Goal: Task Accomplishment & Management: Manage account settings

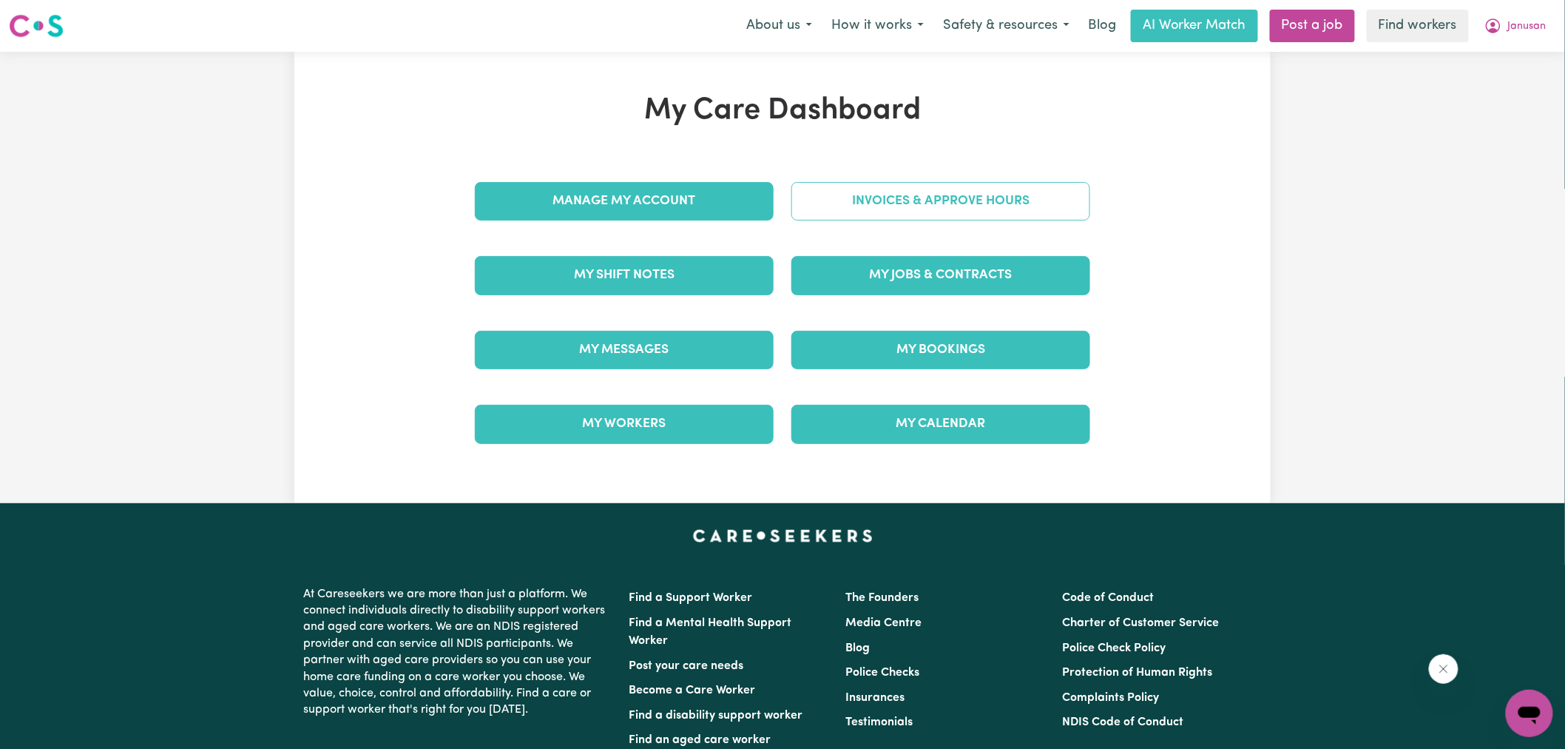
click at [991, 209] on link "Invoices & Approve Hours" at bounding box center [941, 201] width 299 height 38
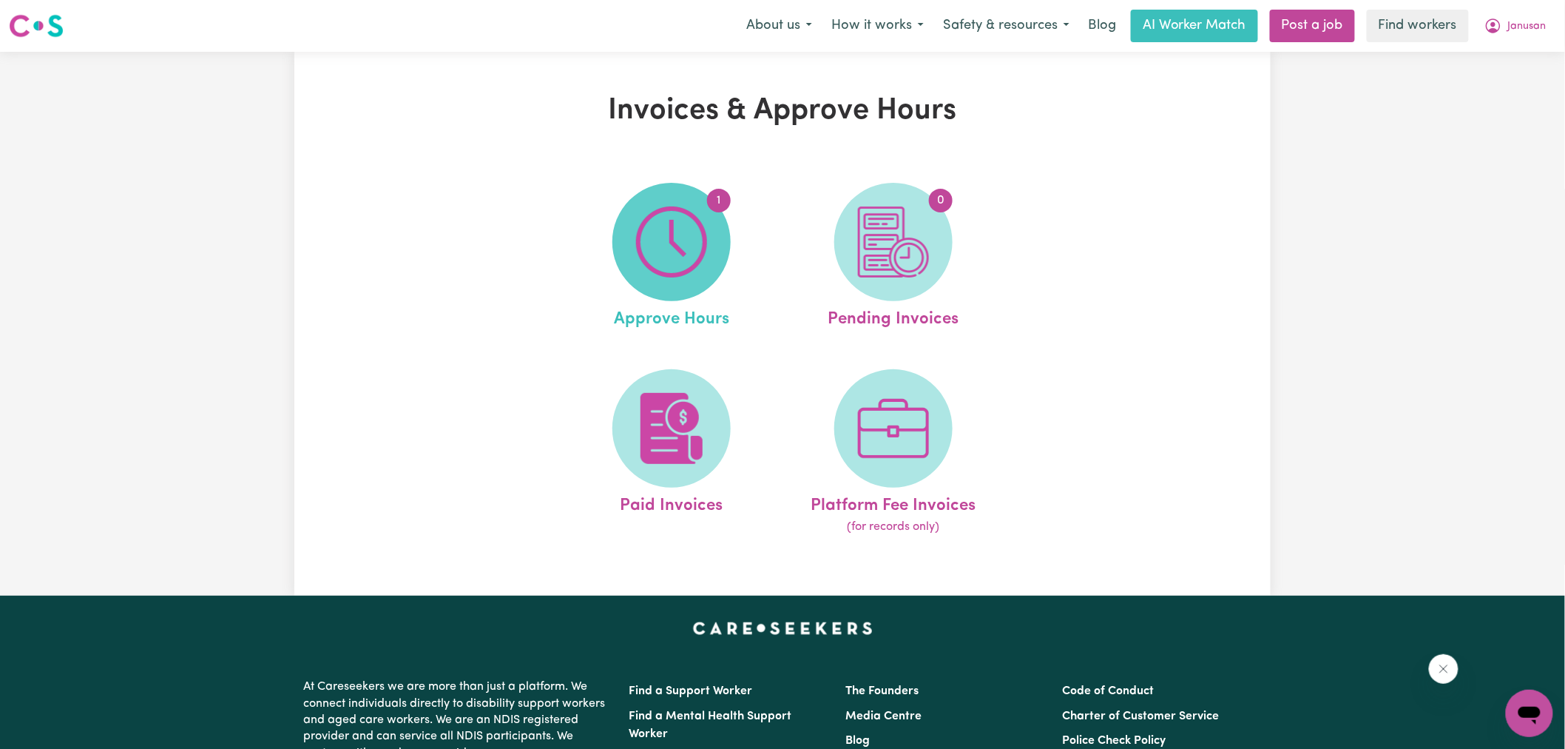
click at [715, 222] on span "1" at bounding box center [672, 242] width 118 height 118
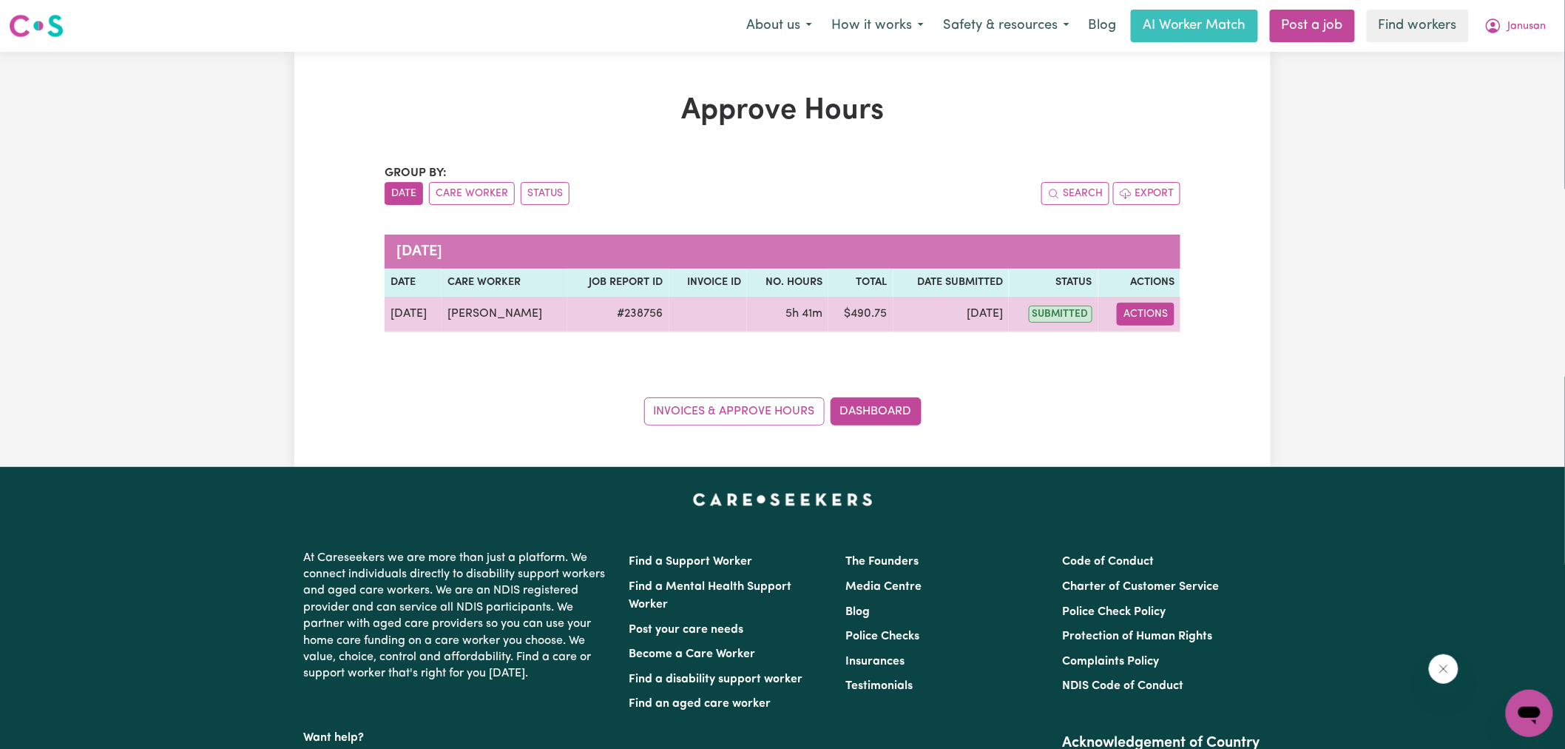
click at [1145, 316] on button "Actions" at bounding box center [1146, 314] width 58 height 23
click at [1161, 348] on link "View Job Report" at bounding box center [1184, 349] width 127 height 30
select select "pm"
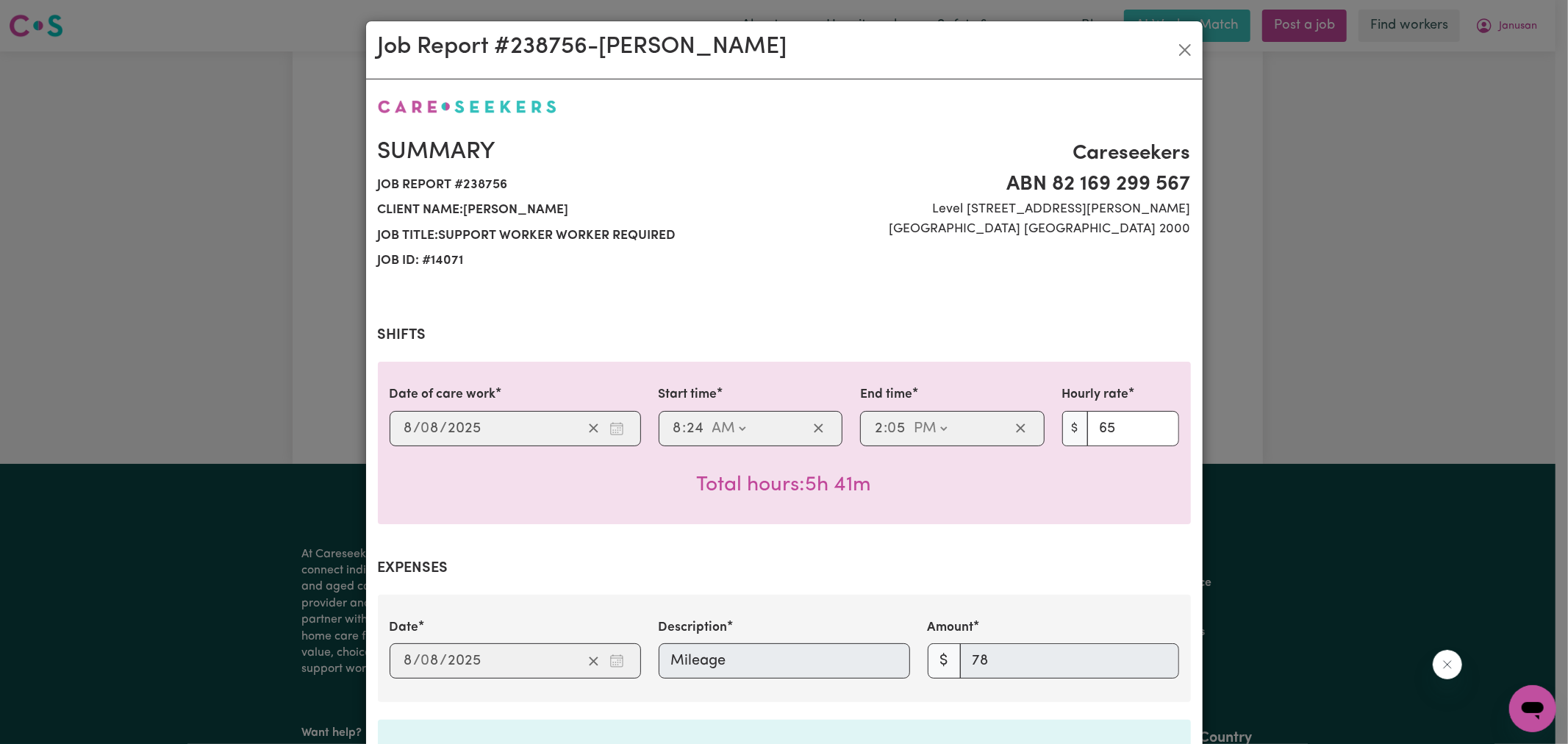
click at [1332, 306] on div "Job Report # 238756 - [PERSON_NAME] Summary Job report # 238756 Client name: [P…" at bounding box center [784, 372] width 1568 height 744
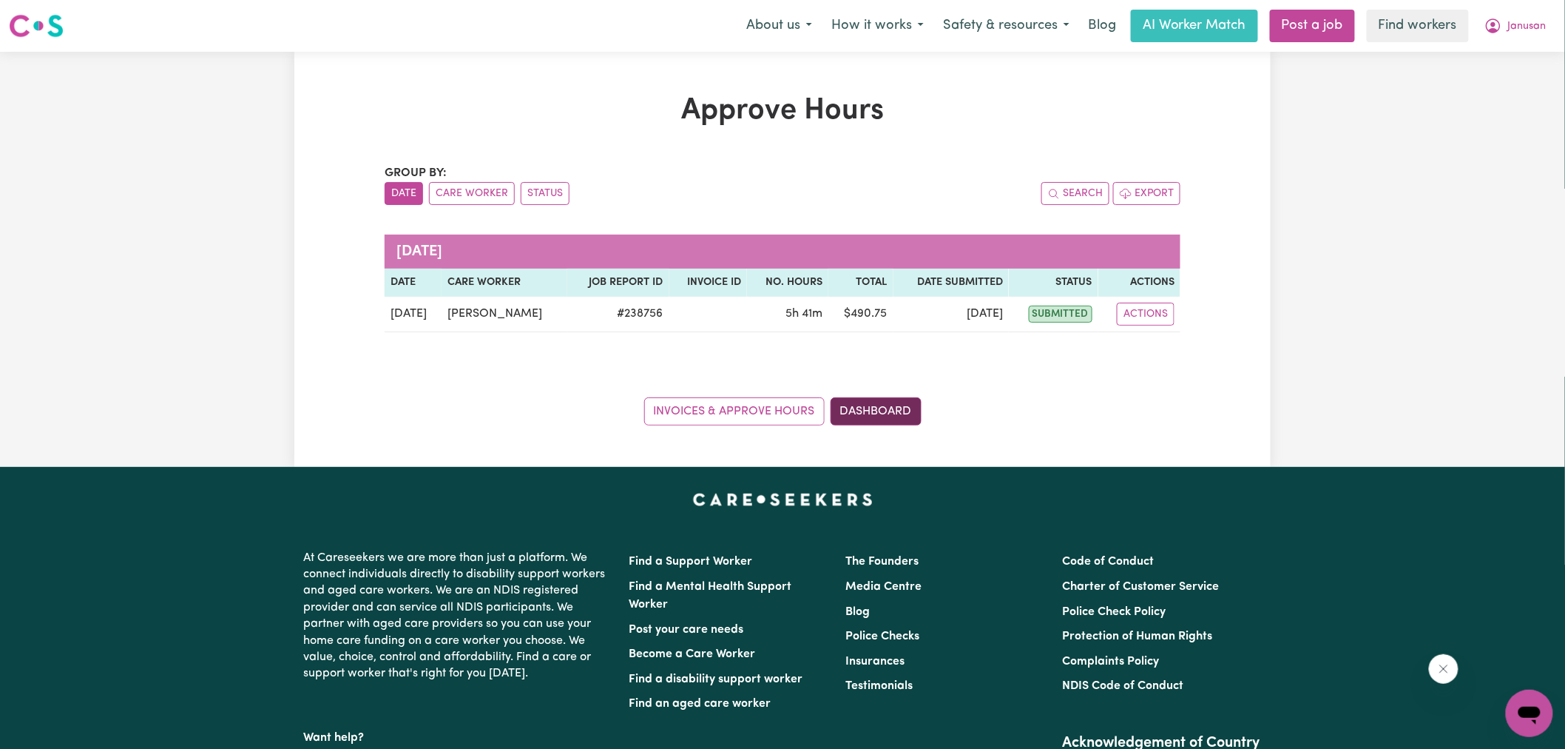
click at [849, 417] on link "Dashboard" at bounding box center [876, 411] width 91 height 28
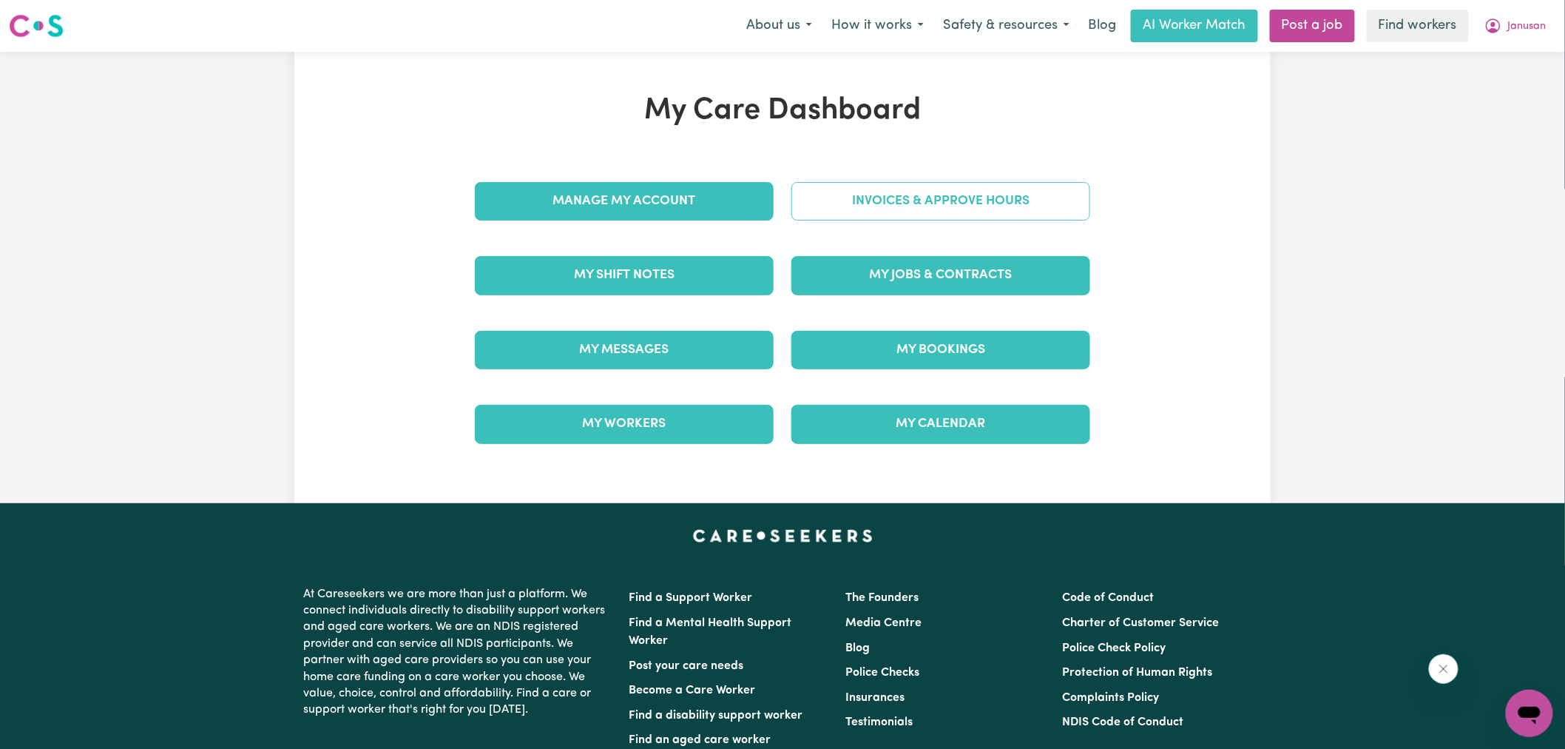
click at [883, 200] on link "Invoices & Approve Hours" at bounding box center [941, 201] width 299 height 38
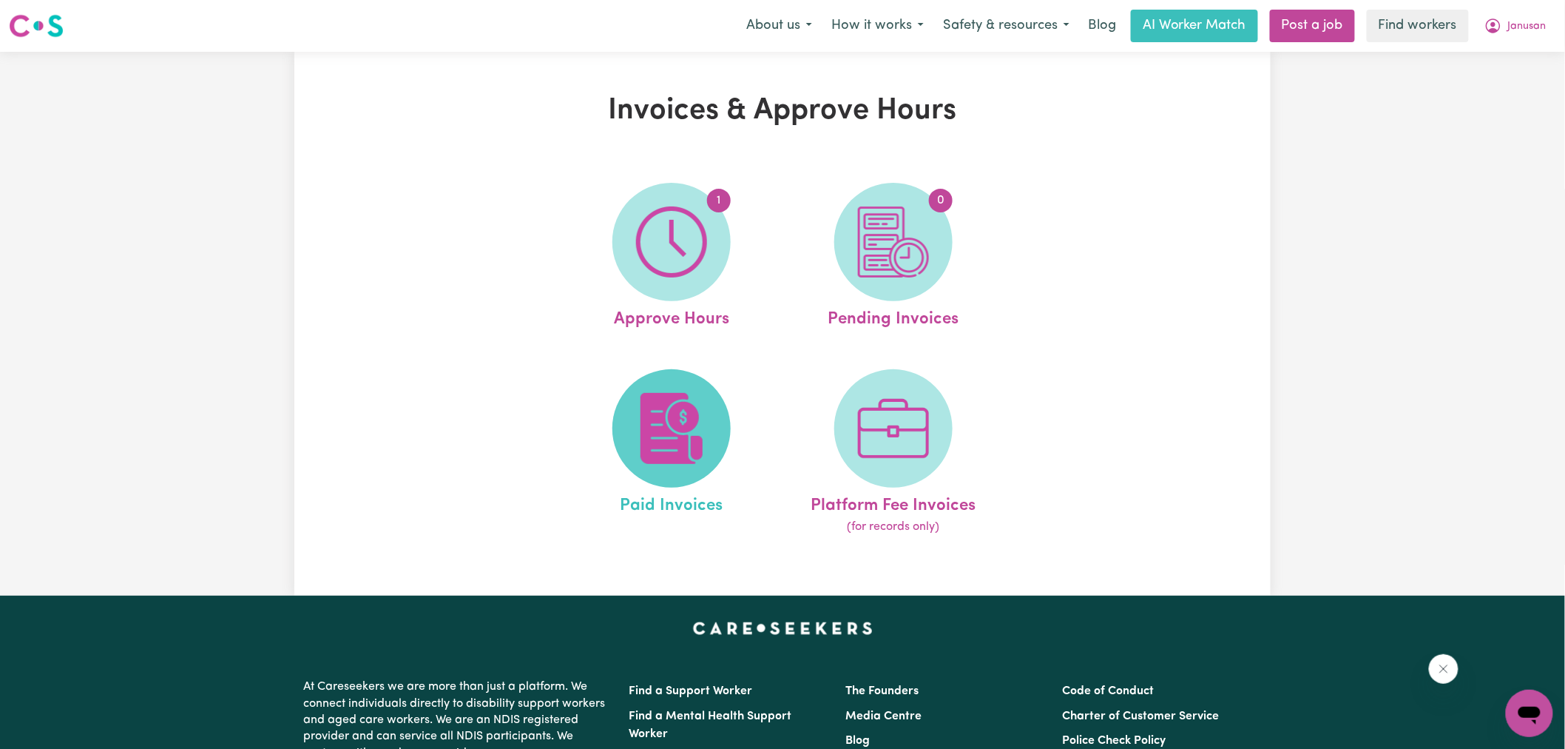
click at [694, 425] on img at bounding box center [671, 428] width 71 height 71
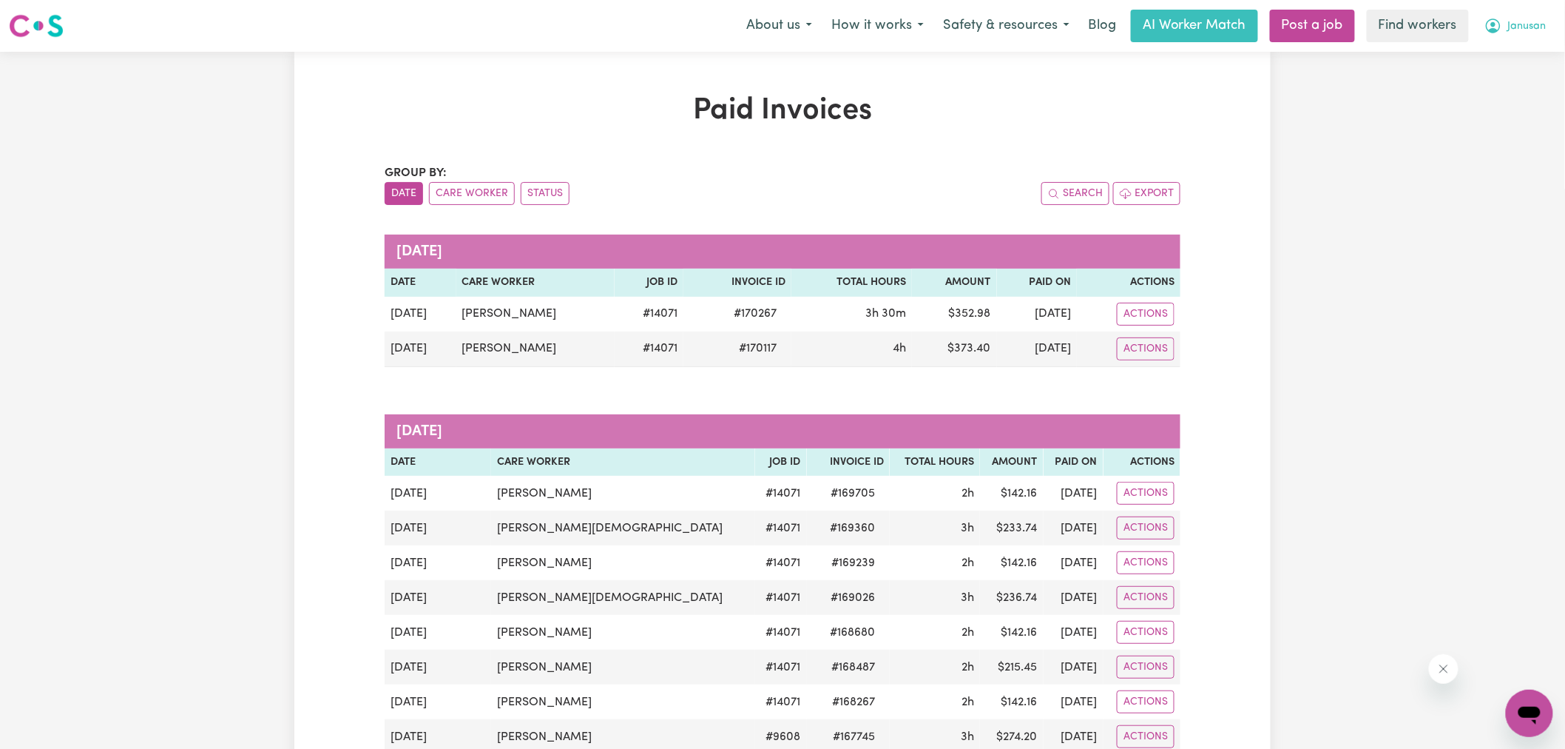
click at [1506, 24] on button "Janusan" at bounding box center [1515, 25] width 81 height 31
click at [1506, 61] on link "My Dashboard" at bounding box center [1497, 58] width 117 height 28
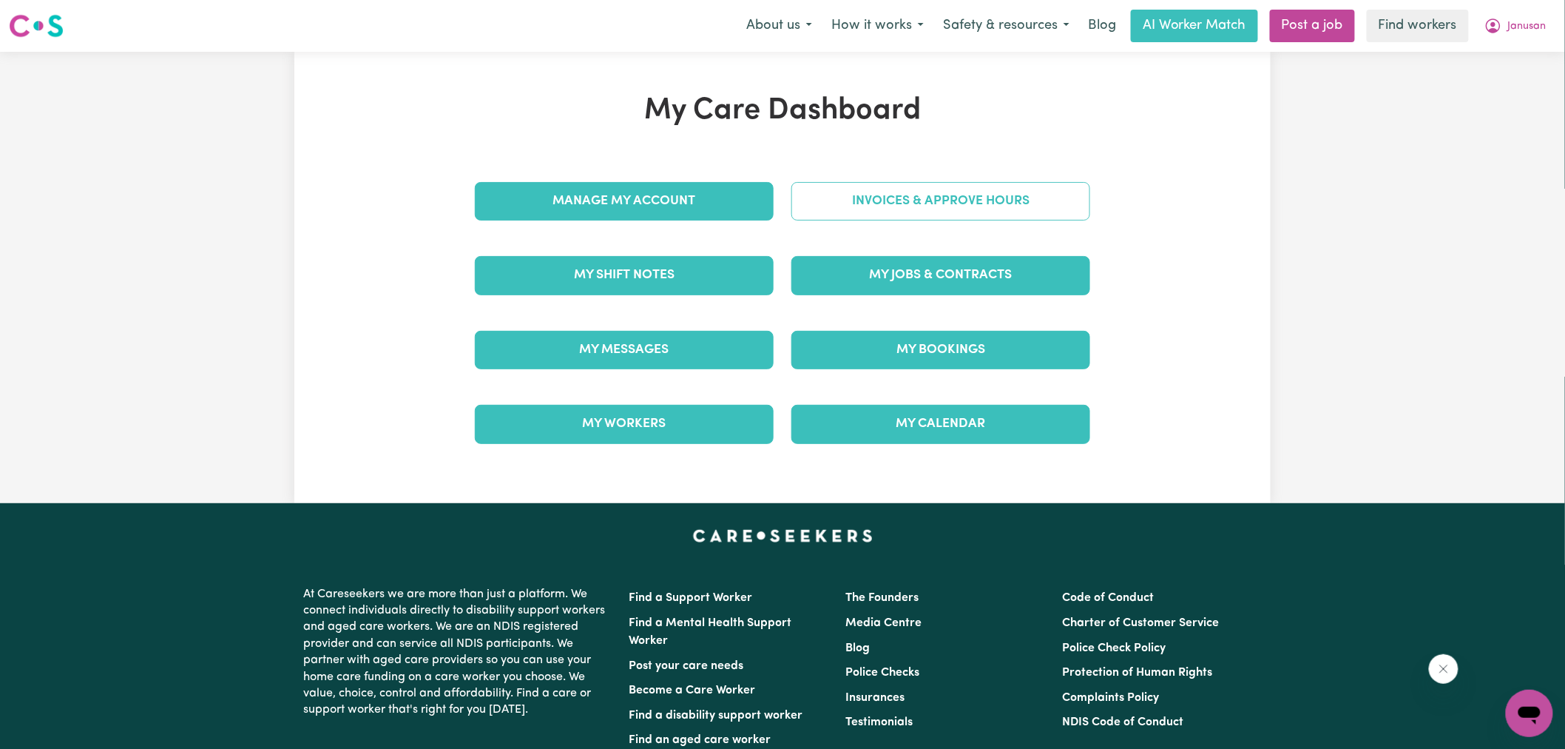
click at [955, 195] on link "Invoices & Approve Hours" at bounding box center [941, 201] width 299 height 38
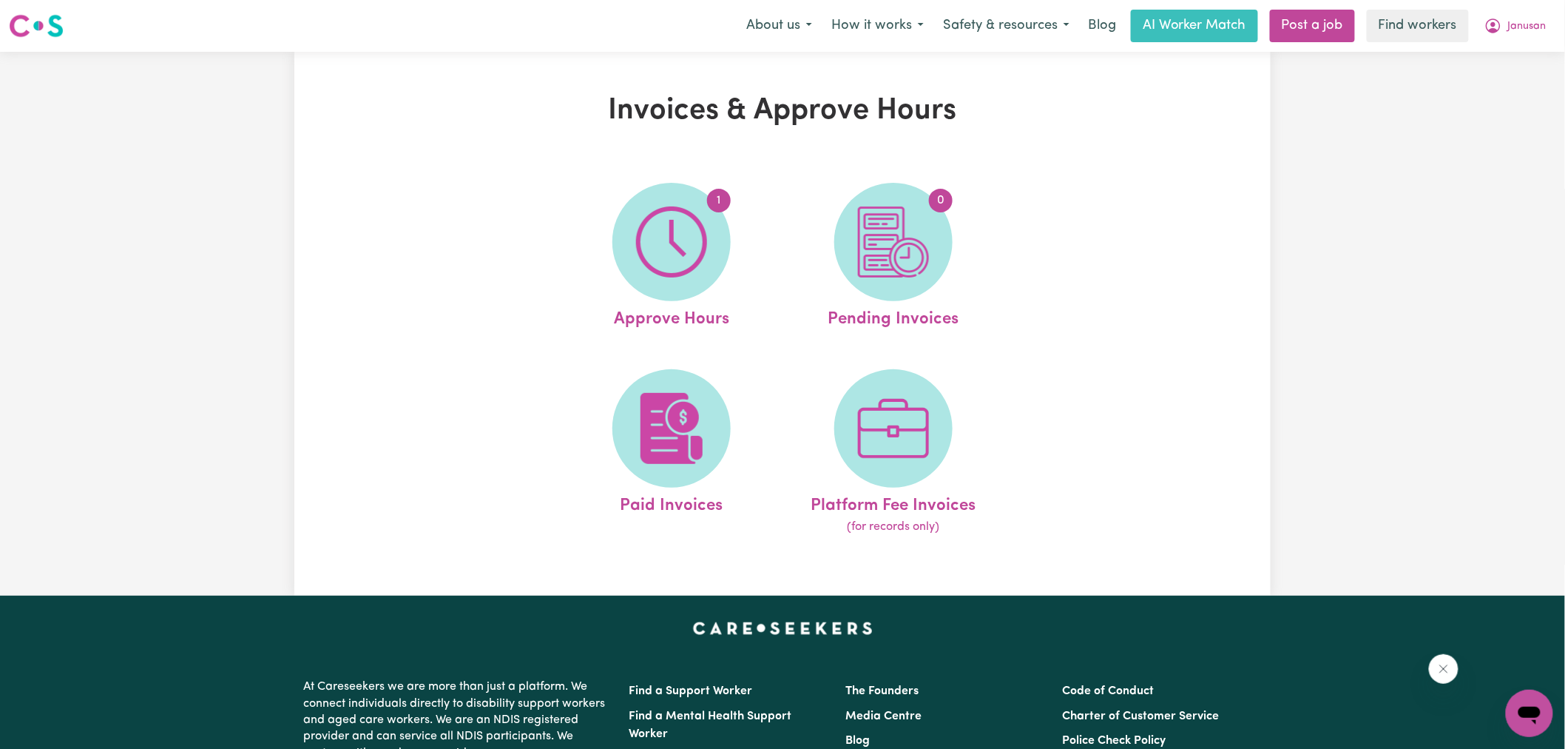
click at [670, 209] on img at bounding box center [671, 241] width 71 height 71
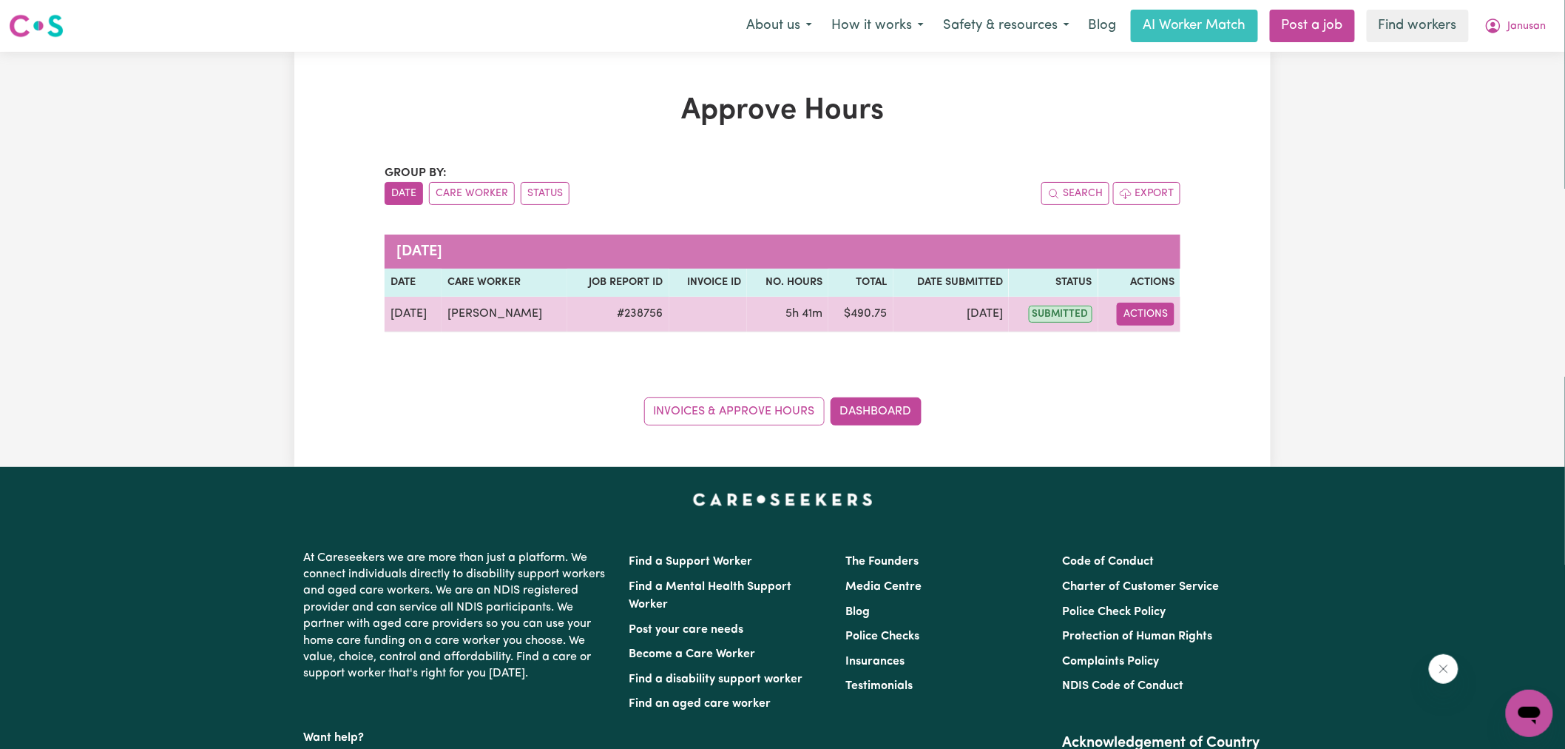
click at [1164, 319] on button "Actions" at bounding box center [1146, 314] width 58 height 23
click at [1191, 351] on link "View Job Report" at bounding box center [1184, 349] width 127 height 30
select select "pm"
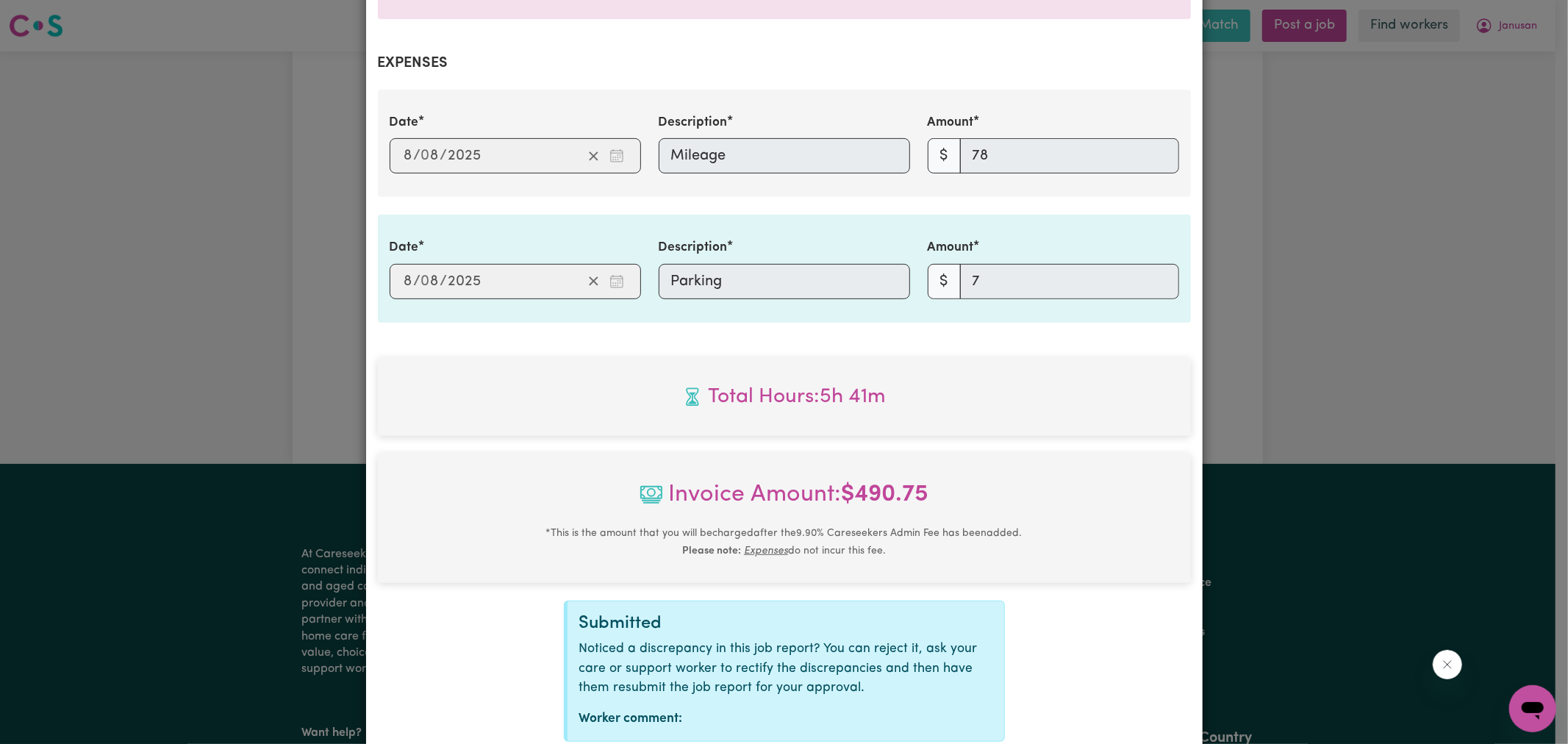
scroll to position [605, 0]
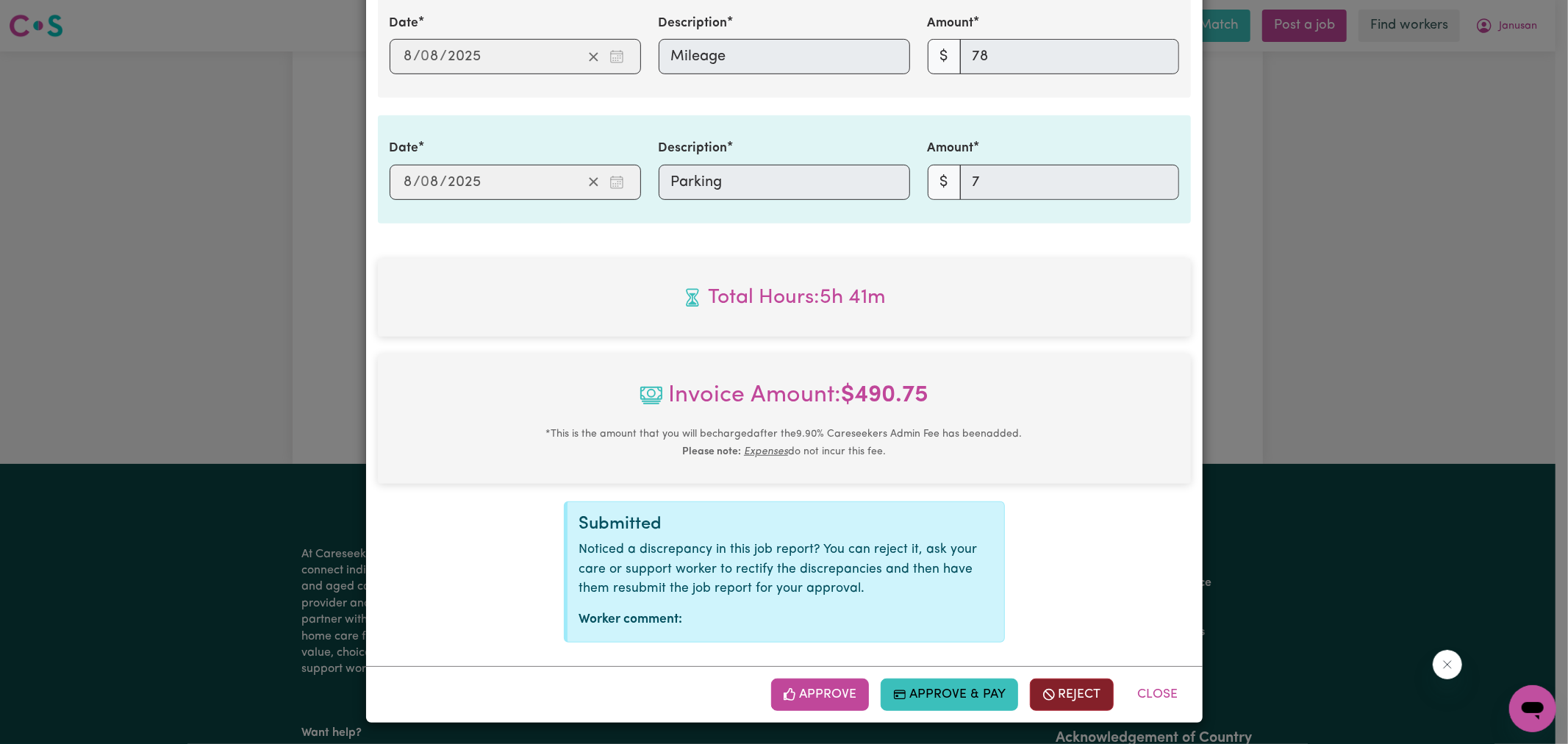
click at [1097, 699] on button "Reject" at bounding box center [1071, 694] width 83 height 33
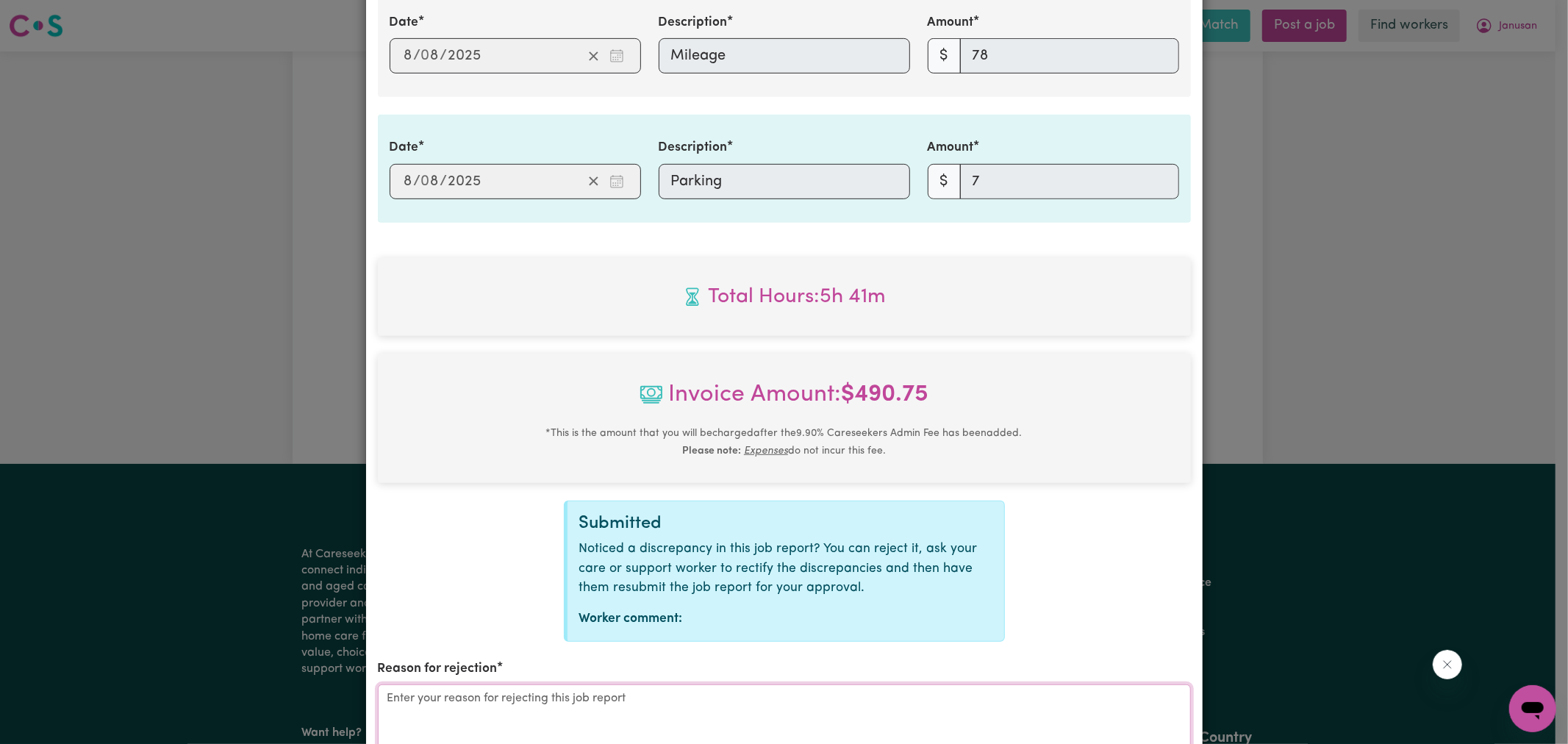
click at [819, 699] on textarea "Reason for rejection" at bounding box center [784, 739] width 813 height 110
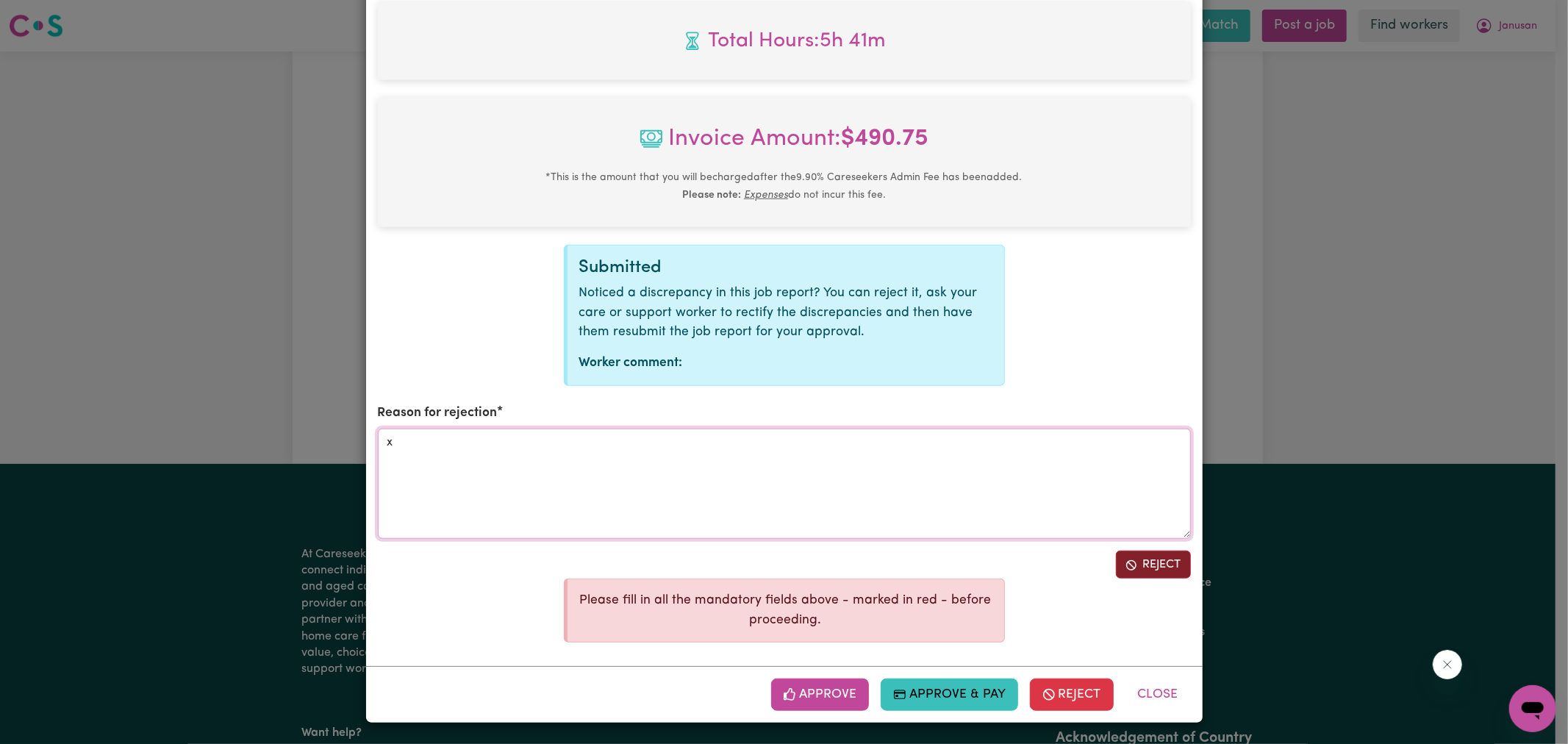
type textarea "x"
click at [1137, 562] on button "Reject" at bounding box center [1153, 564] width 75 height 28
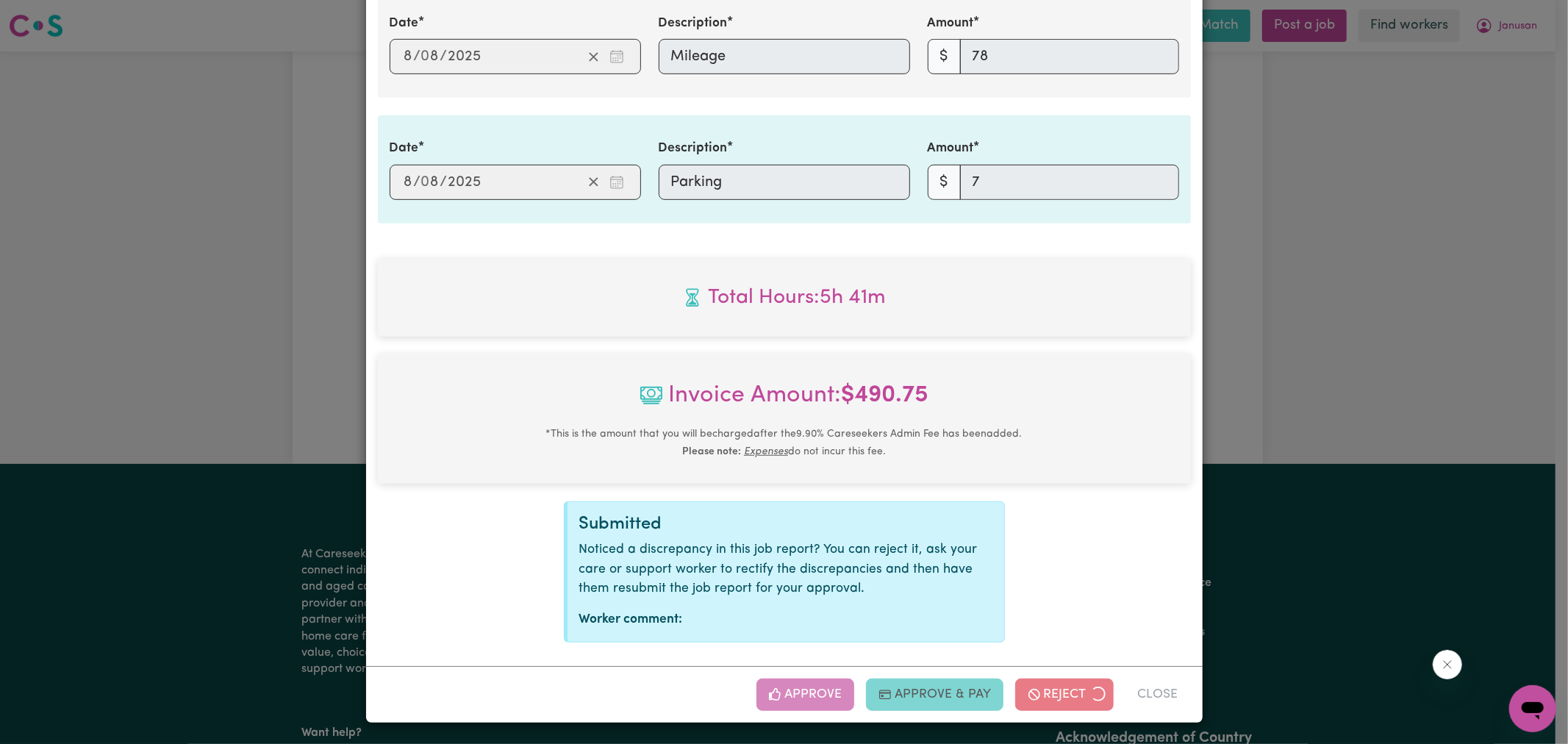
click at [1345, 438] on div "Job Report # 238756 - [PERSON_NAME] Summary Job report # 238756 Client name: [P…" at bounding box center [784, 372] width 1568 height 744
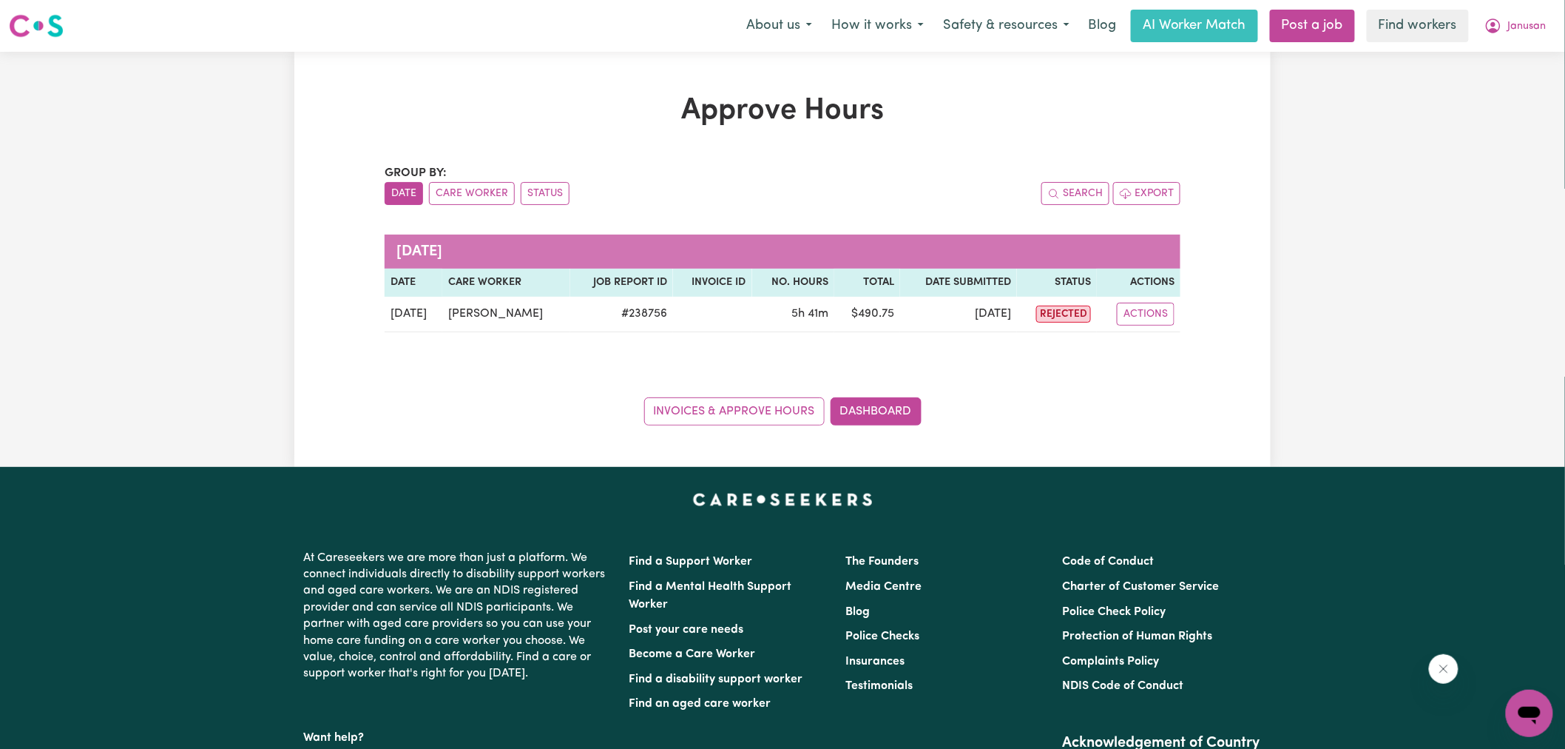
drag, startPoint x: 1529, startPoint y: 23, endPoint x: 1523, endPoint y: 41, distance: 19.7
click at [1529, 23] on span "Janusan" at bounding box center [1527, 26] width 38 height 16
click at [1511, 79] on link "Logout" at bounding box center [1497, 85] width 117 height 28
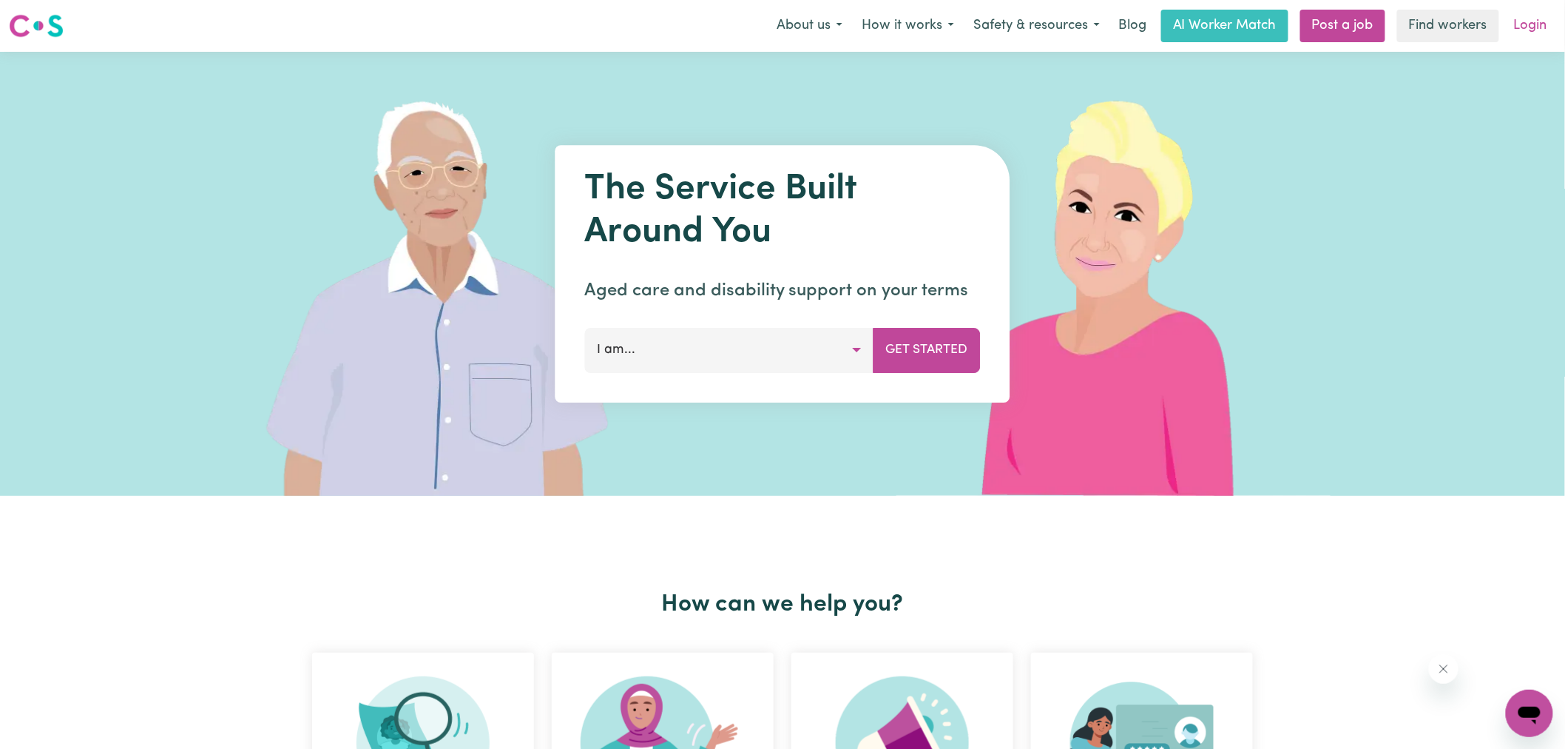
click at [1540, 27] on link "Login" at bounding box center [1530, 26] width 51 height 33
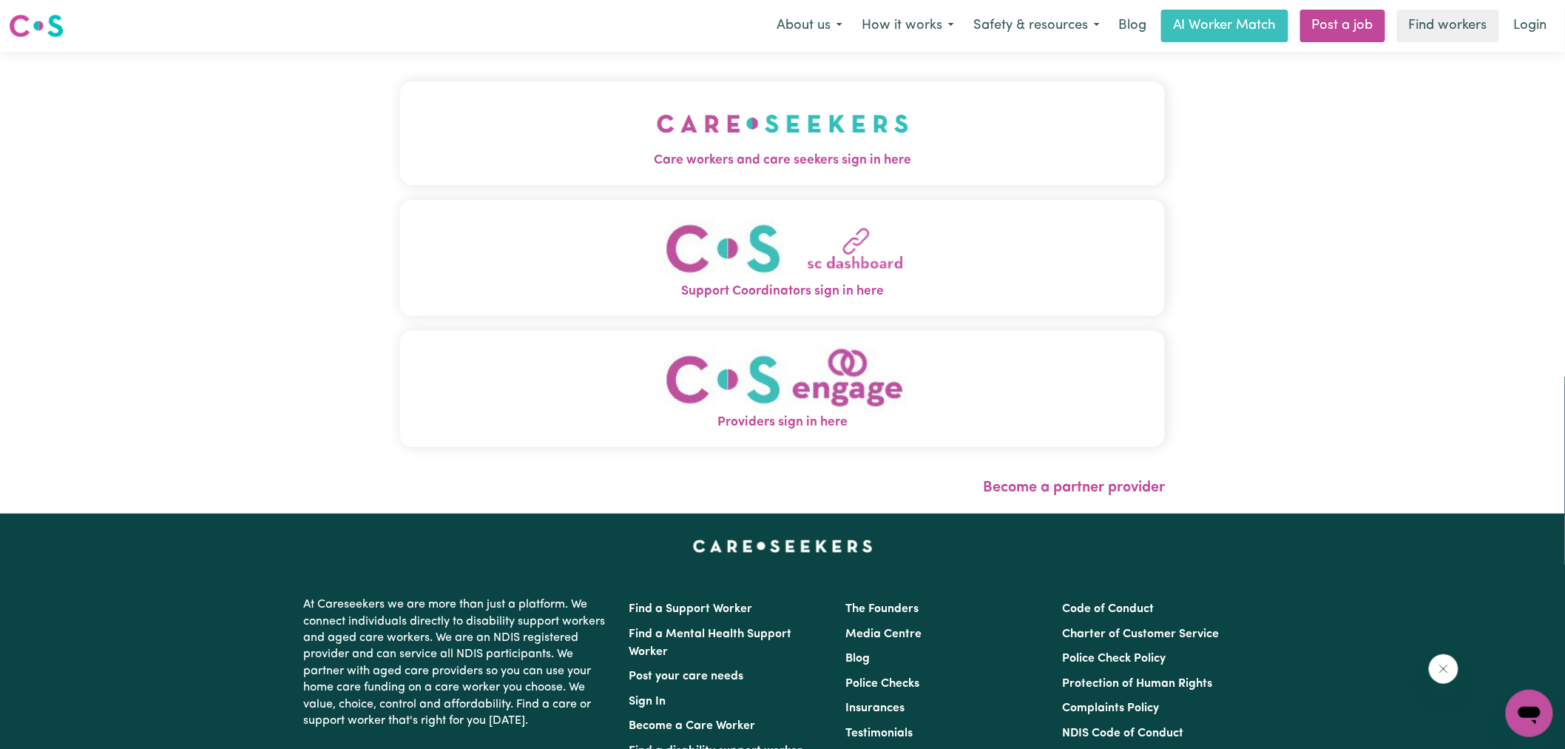
click at [741, 189] on div "Care workers and care seekers sign in here Support Coordinators sign in here Pr…" at bounding box center [782, 271] width 765 height 380
click at [816, 163] on span "Care workers and care seekers sign in here" at bounding box center [782, 160] width 765 height 19
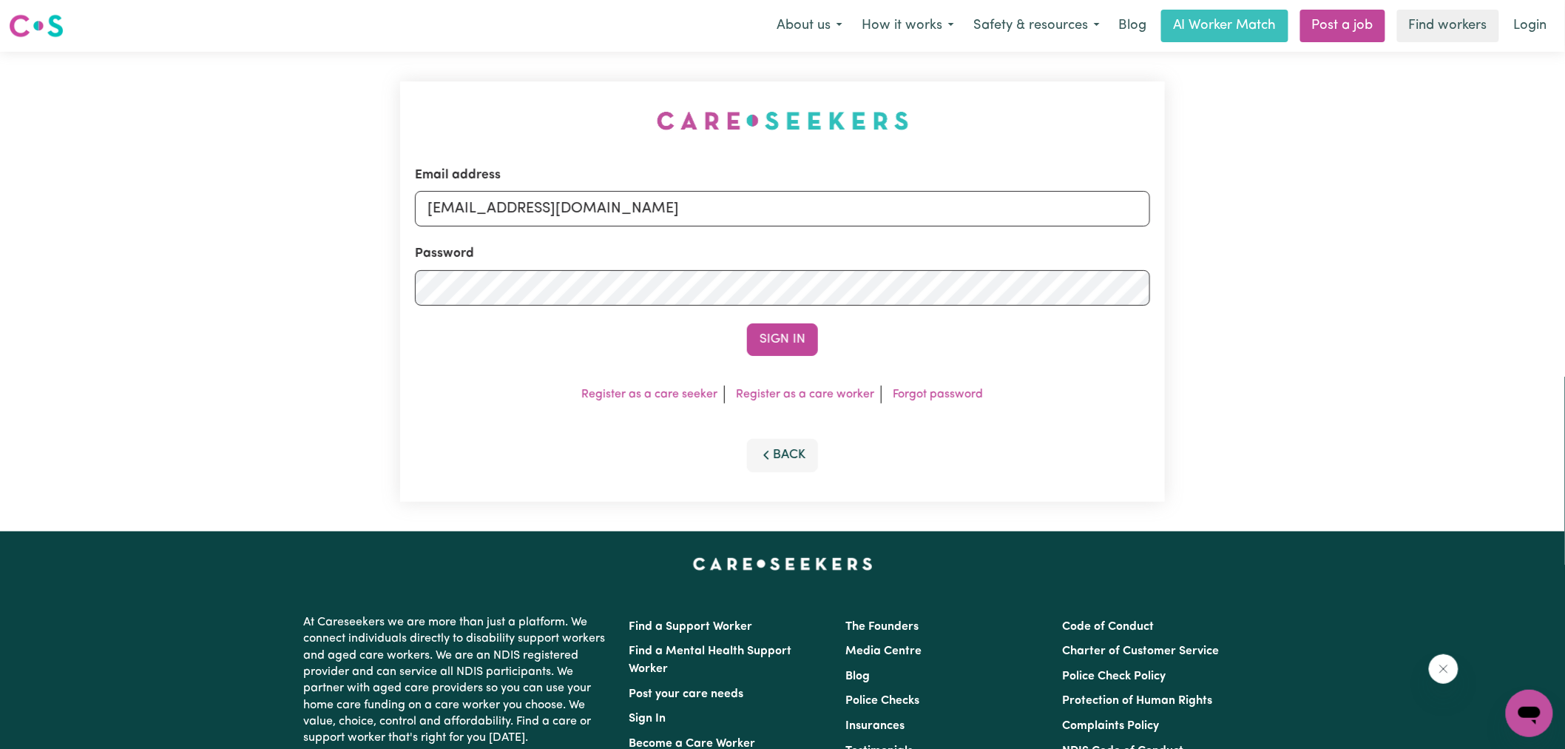
drag, startPoint x: 534, startPoint y: 81, endPoint x: 711, endPoint y: 163, distance: 195.0
click at [534, 80] on div "Email address [EMAIL_ADDRESS][DOMAIN_NAME] Password Sign In Register as a care …" at bounding box center [782, 291] width 783 height 479
drag, startPoint x: 505, startPoint y: 212, endPoint x: 1302, endPoint y: 289, distance: 801.2
click at [1302, 289] on div "Email address [EMAIL_ADDRESS][DOMAIN_NAME] Password Sign In Register as a care …" at bounding box center [782, 291] width 1565 height 479
type input "superuser~[EMAIL_ADDRESS][DOMAIN_NAME]"
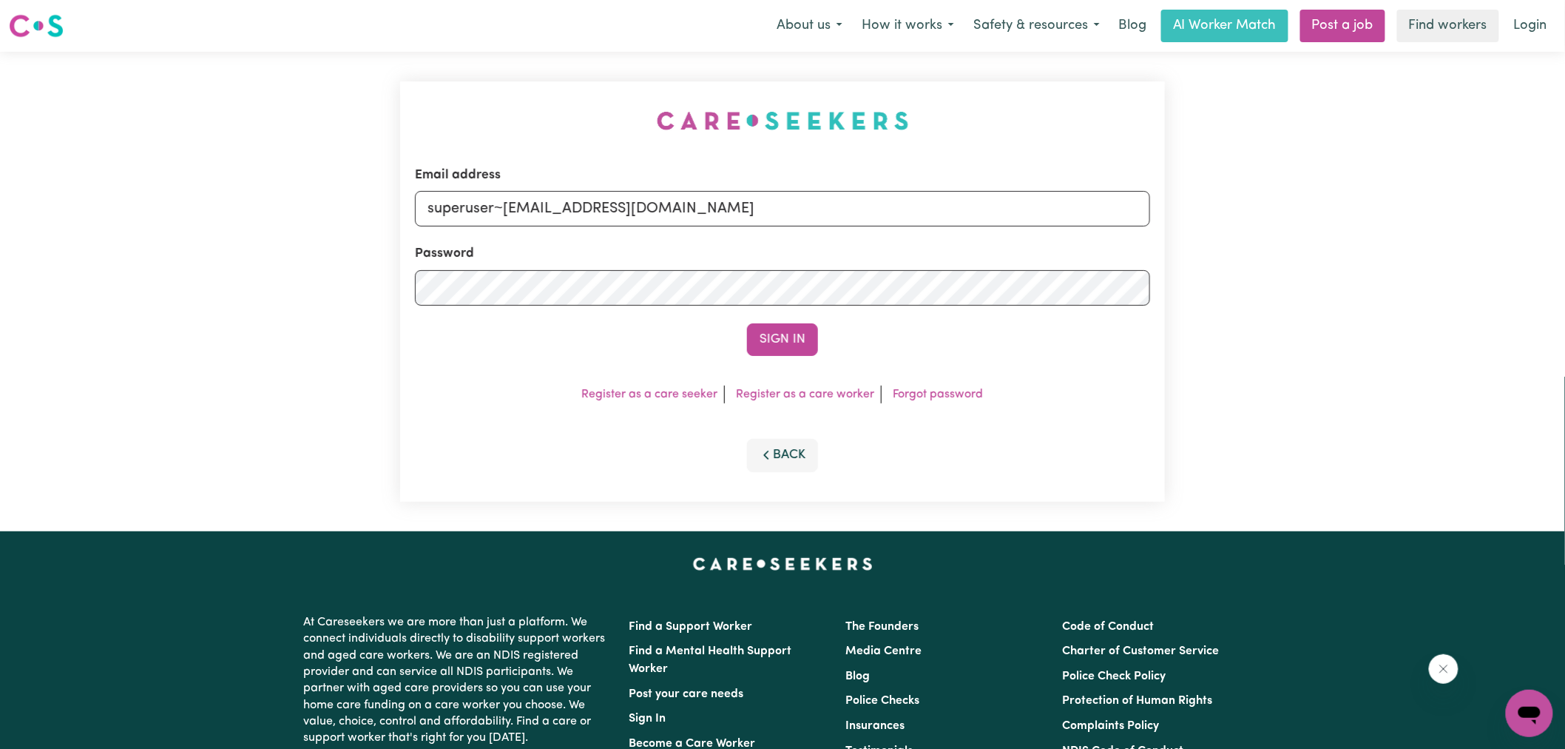
click at [747, 323] on button "Sign In" at bounding box center [782, 339] width 71 height 33
